Goal: Task Accomplishment & Management: Manage account settings

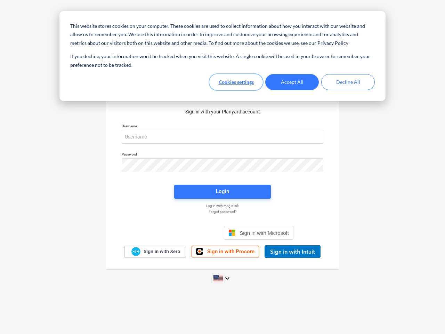
click at [236, 82] on button "Cookies settings" at bounding box center [237, 82] width 54 height 16
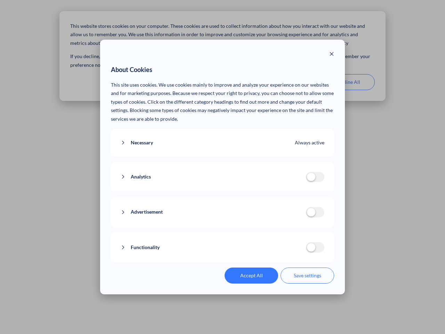
click at [292, 82] on p "This site uses cookies. We use cookies mainly to improve and analyze your exper…" at bounding box center [223, 102] width 224 height 43
click at [348, 82] on div "About Cookies This site uses cookies. We use cookies mainly to improve and anal…" at bounding box center [222, 167] width 445 height 334
click at [223, 137] on div "Necessary Always active These cookies are necessary for the website to function…" at bounding box center [223, 143] width 224 height 28
click at [223, 165] on div "Analytics analytics cookies disallowed These cookies help us to understand how …" at bounding box center [223, 177] width 224 height 30
click at [223, 192] on div "Analytics analytics cookies disallowed These cookies help us to understand how …" at bounding box center [223, 177] width 224 height 30
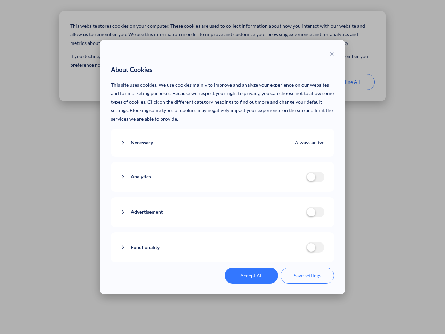
click at [259, 233] on div "Functionality functionality cookies disallowed We use a set of cookies that are…" at bounding box center [223, 247] width 224 height 30
click at [293, 252] on button "Functionality" at bounding box center [213, 247] width 185 height 9
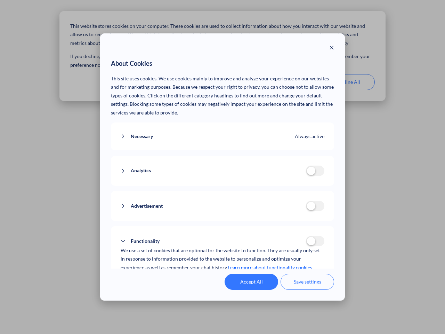
click at [223, 278] on div "Accept All Save settings" at bounding box center [223, 282] width 224 height 16
